Goal: Obtain resource: Obtain resource

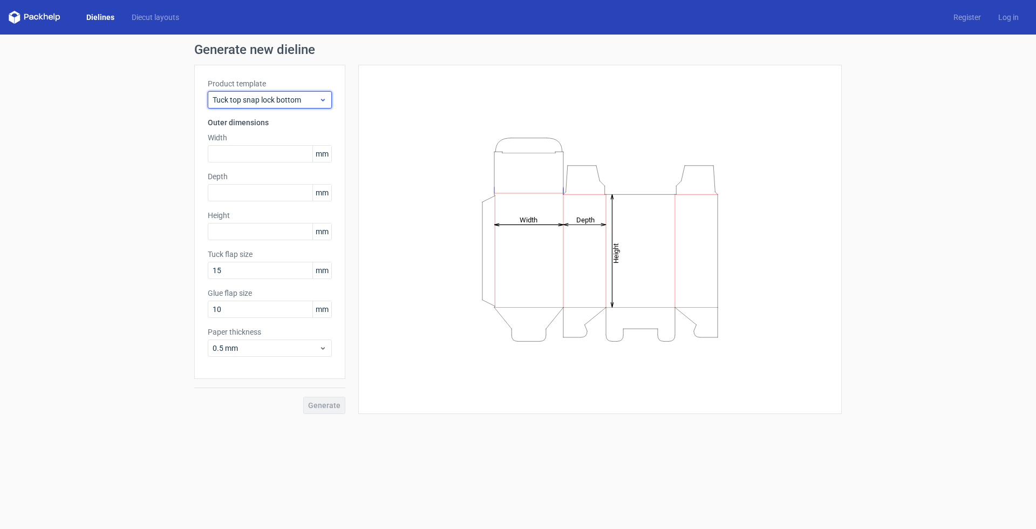
click at [315, 99] on span "Tuck top snap lock bottom" at bounding box center [266, 99] width 106 height 11
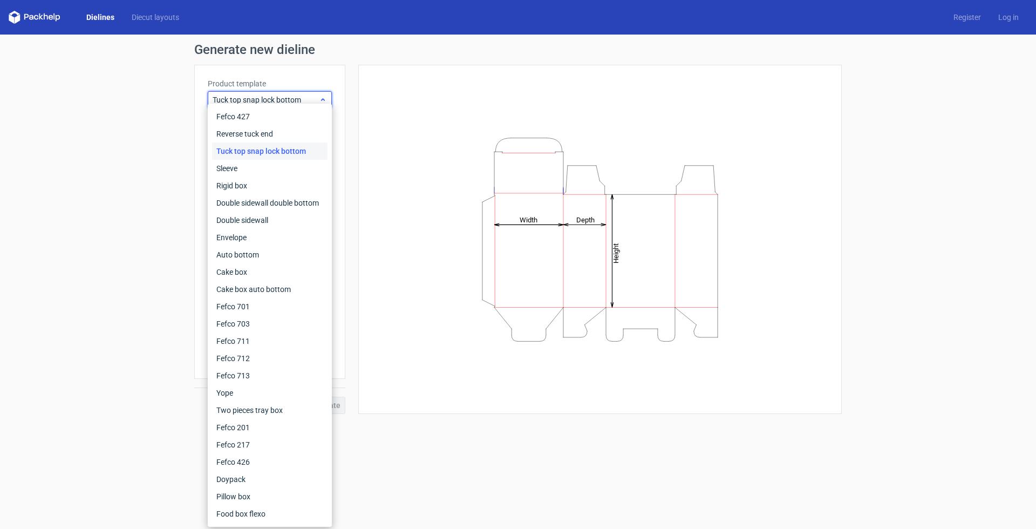
click at [315, 99] on span "Tuck top snap lock bottom" at bounding box center [266, 99] width 106 height 11
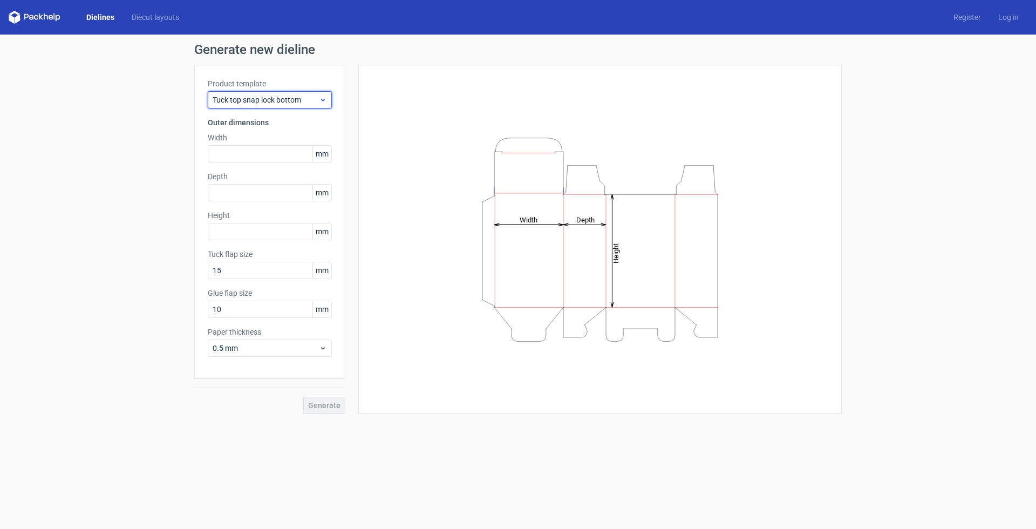
click at [290, 98] on span "Tuck top snap lock bottom" at bounding box center [266, 99] width 106 height 11
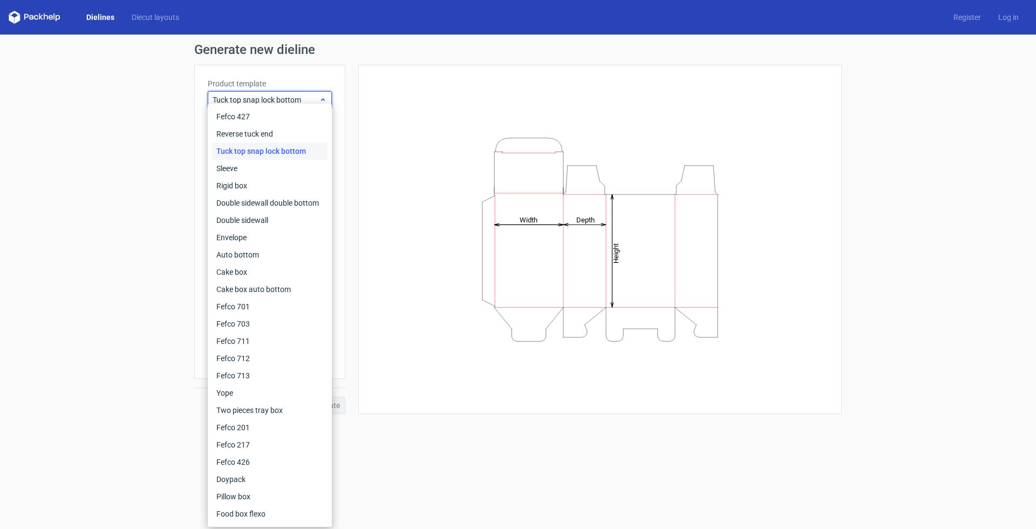
click at [289, 98] on span "Tuck top snap lock bottom" at bounding box center [266, 99] width 106 height 11
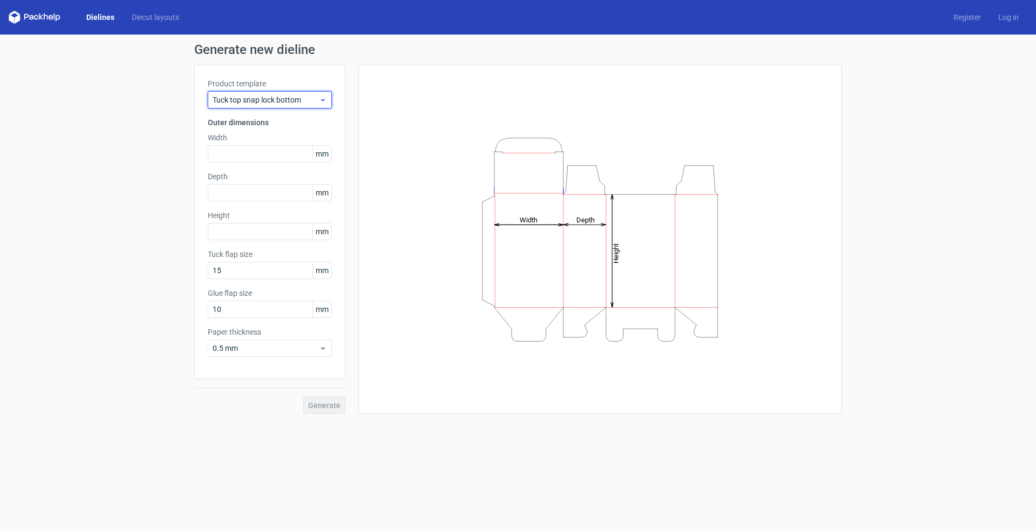
click at [289, 98] on span "Tuck top snap lock bottom" at bounding box center [266, 99] width 106 height 11
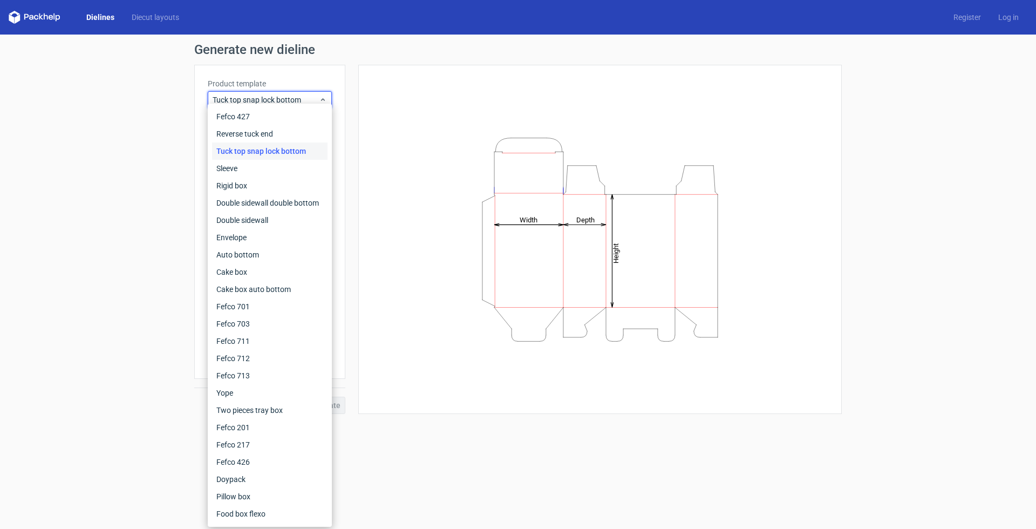
click at [135, 410] on div "Generate new dieline Product template Tuck top snap lock bottom Outer dimension…" at bounding box center [518, 229] width 1036 height 388
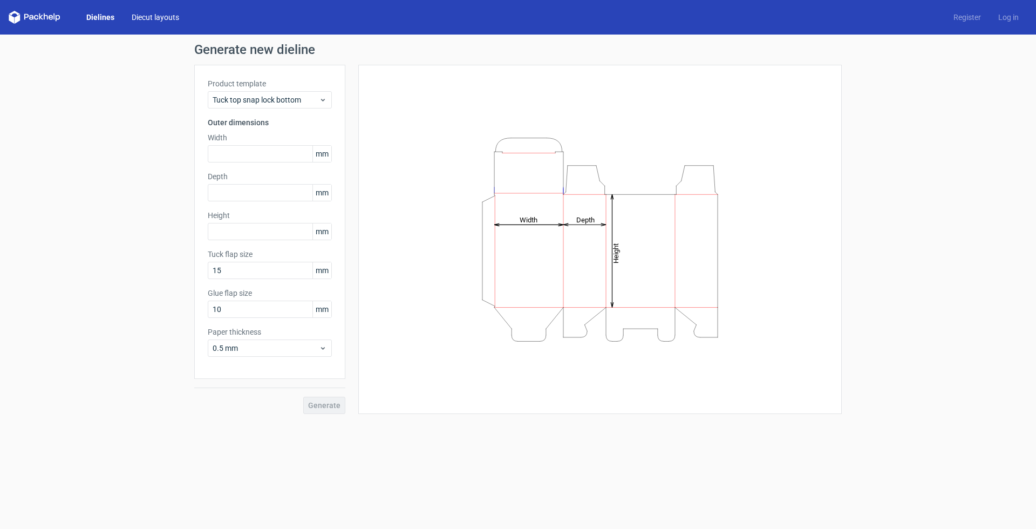
click at [151, 19] on link "Diecut layouts" at bounding box center [155, 17] width 65 height 11
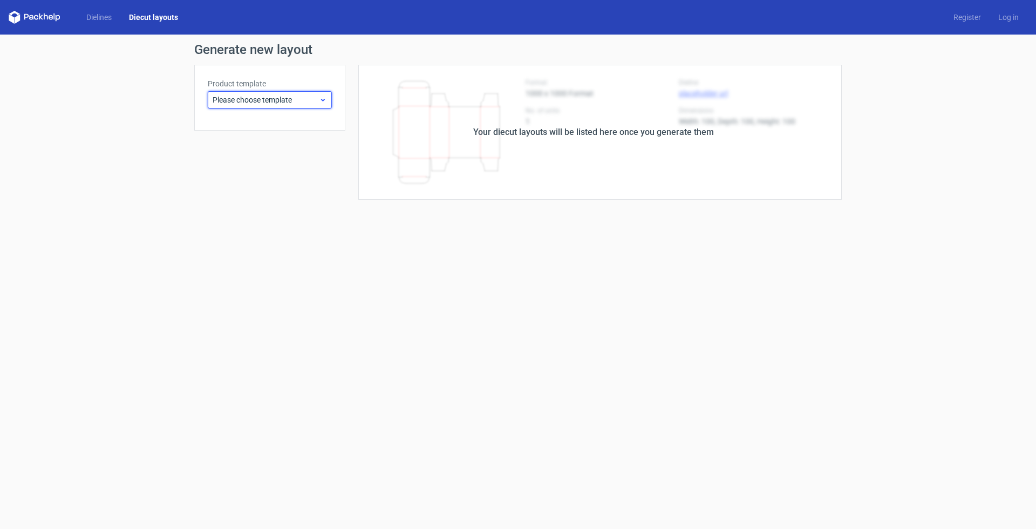
click at [269, 101] on span "Please choose template" at bounding box center [266, 99] width 106 height 11
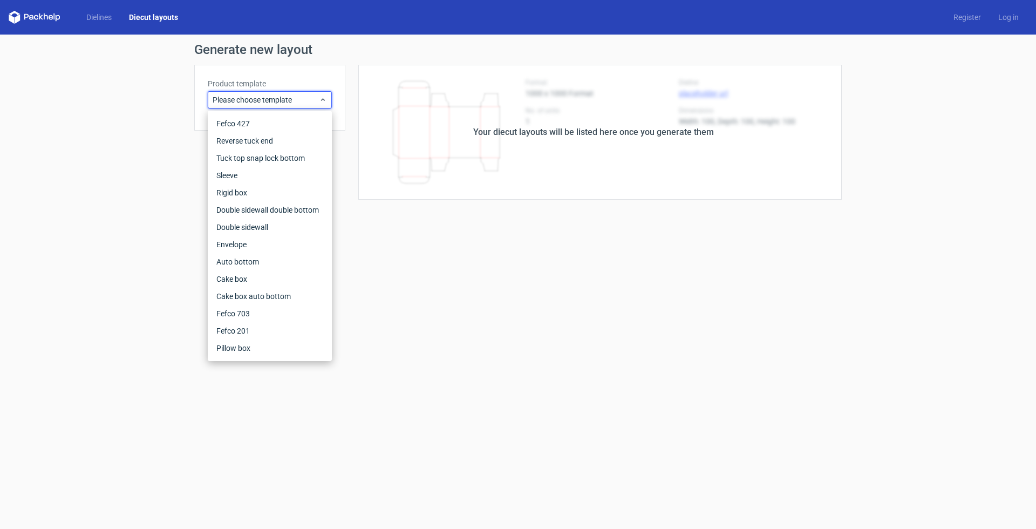
click at [112, 168] on div "Generate new layout Product template Please choose template Your diecut layouts…" at bounding box center [518, 122] width 1036 height 174
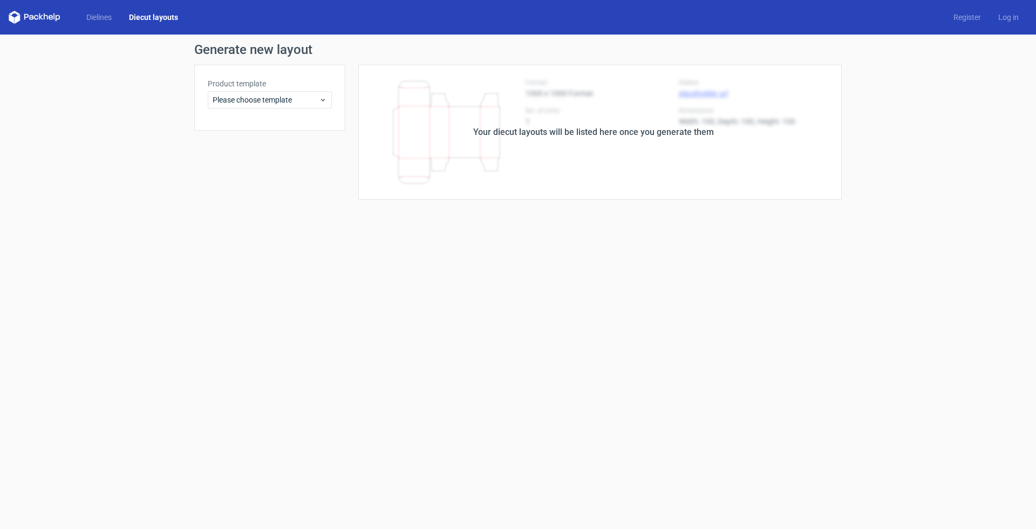
click at [38, 19] on icon at bounding box center [35, 17] width 52 height 13
click at [28, 12] on icon at bounding box center [35, 17] width 52 height 13
click at [107, 16] on link "Dielines" at bounding box center [99, 17] width 43 height 11
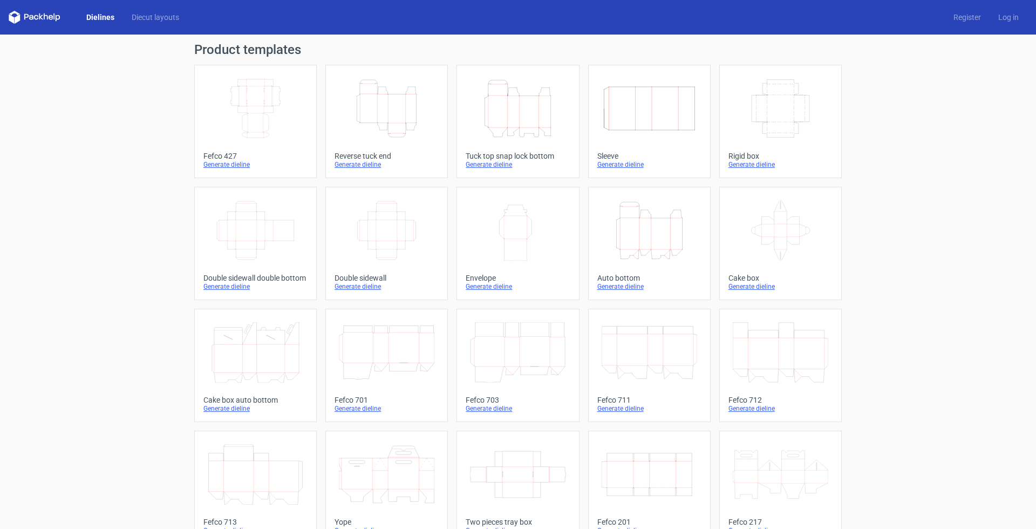
click at [99, 210] on div "Product templates Width Depth Height Fefco 427 Generate dieline Height Depth Wi…" at bounding box center [518, 355] width 1036 height 640
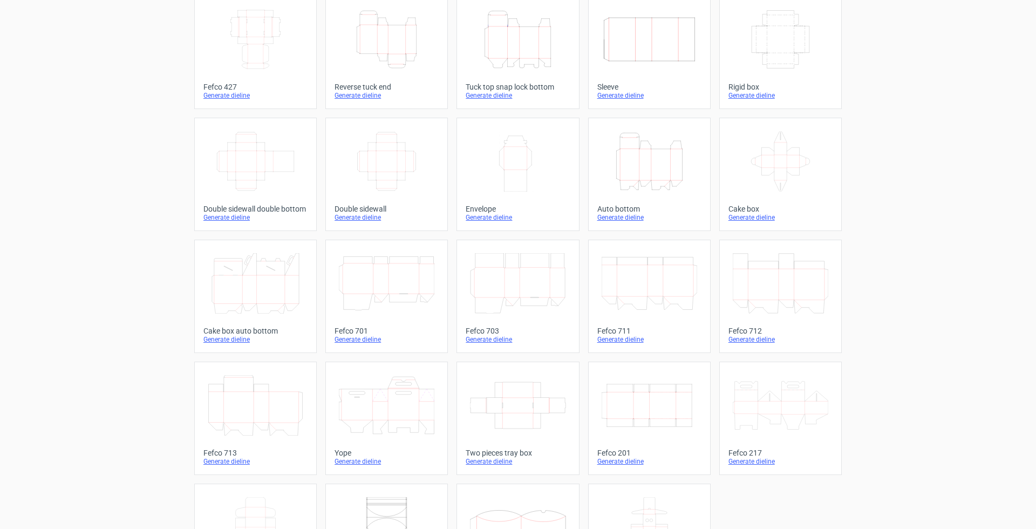
scroll to position [146, 0]
